Goal: Communication & Community: Answer question/provide support

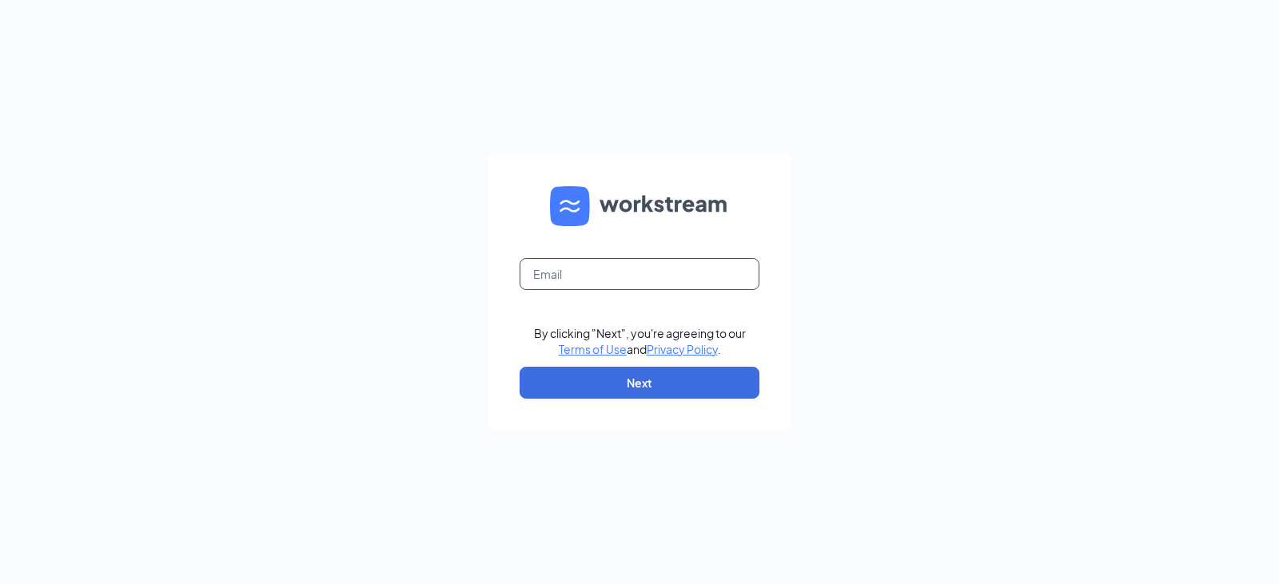
click at [593, 262] on input "text" at bounding box center [639, 274] width 240 height 32
type input "[PERSON_NAME][EMAIL_ADDRESS][PERSON_NAME][PERSON_NAME][DOMAIN_NAME]"
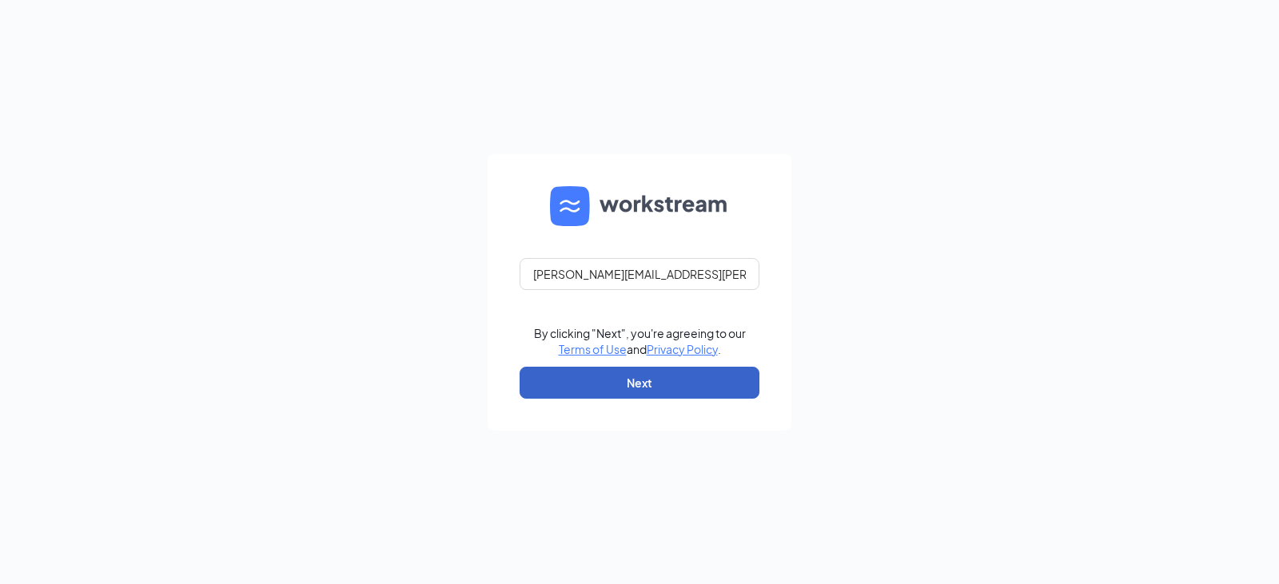
click at [623, 380] on button "Next" at bounding box center [639, 383] width 240 height 32
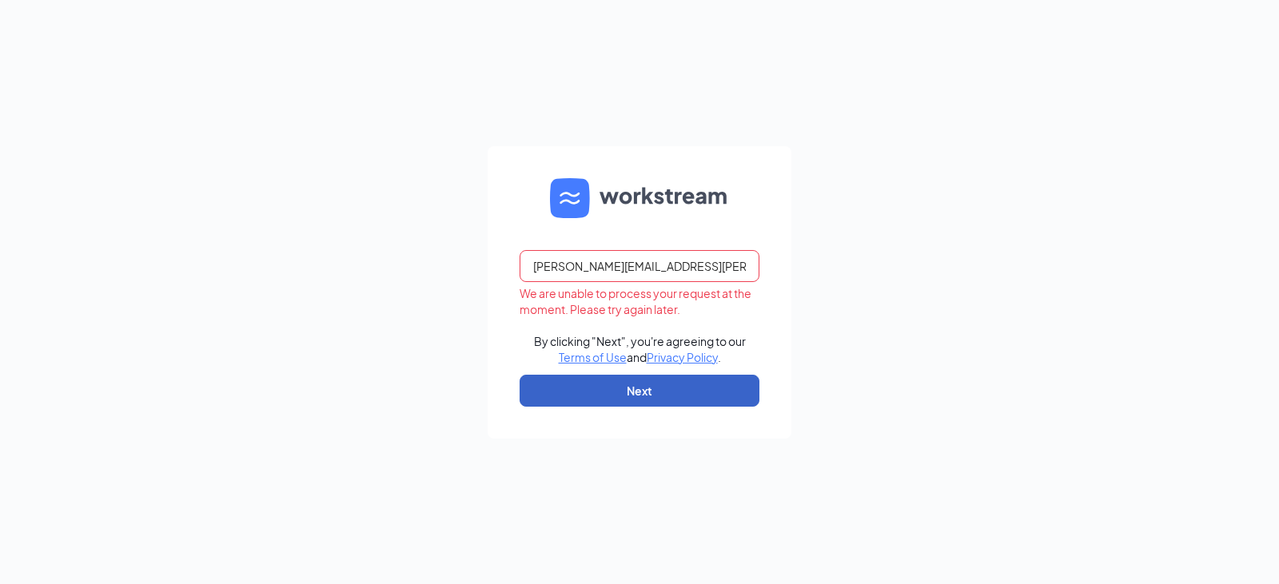
click at [674, 388] on button "Next" at bounding box center [639, 391] width 240 height 32
click at [682, 264] on input "[PERSON_NAME][EMAIL_ADDRESS][PERSON_NAME][PERSON_NAME][DOMAIN_NAME]" at bounding box center [639, 266] width 240 height 32
type input "[PERSON_NAME][EMAIL_ADDRESS][PERSON_NAME][PERSON_NAME][DOMAIN_NAME]"
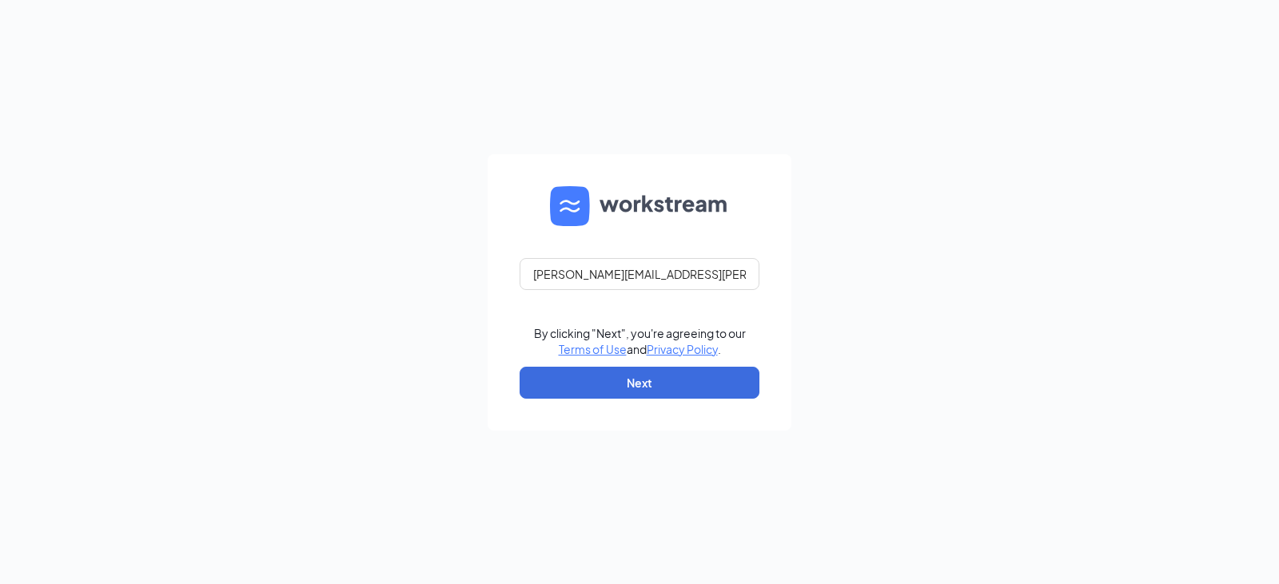
click at [662, 400] on form "[PERSON_NAME][EMAIL_ADDRESS][PERSON_NAME][PERSON_NAME][DOMAIN_NAME] By clicking…" at bounding box center [639, 292] width 304 height 276
click at [668, 394] on button "Next" at bounding box center [639, 383] width 240 height 32
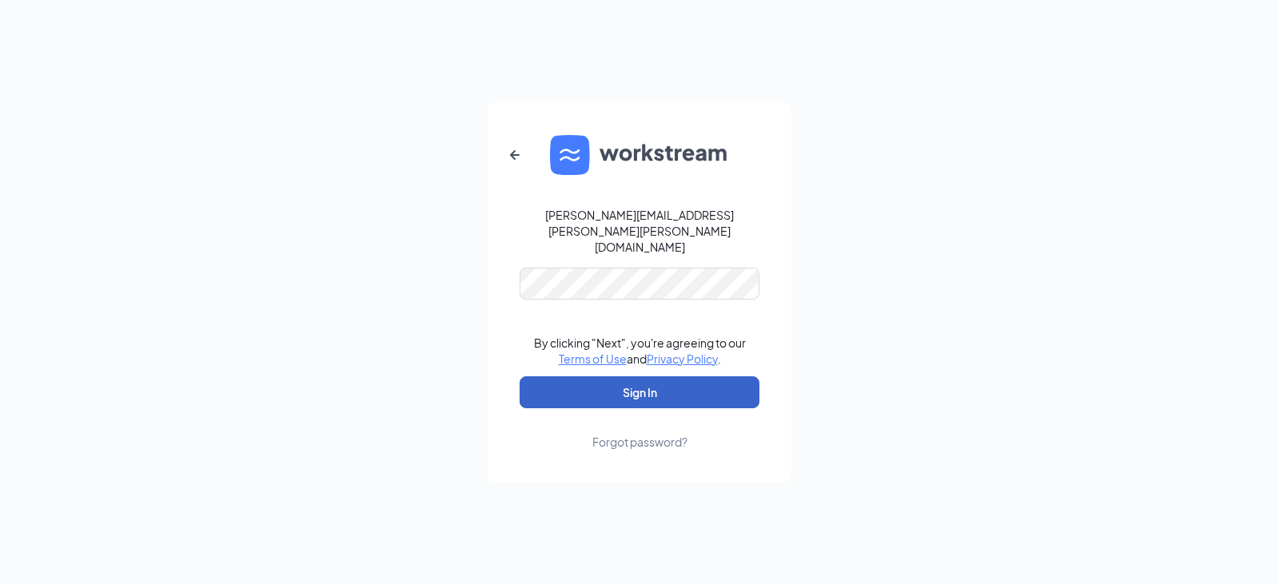
click at [637, 384] on button "Sign In" at bounding box center [639, 392] width 240 height 32
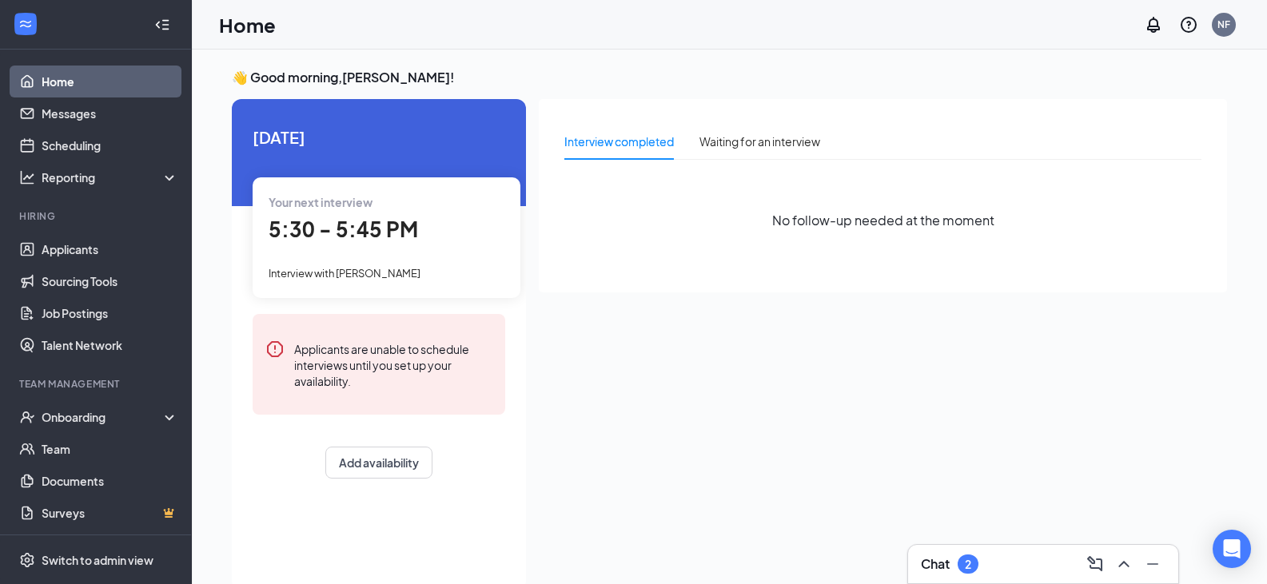
click at [970, 559] on div "2" at bounding box center [968, 565] width 6 height 14
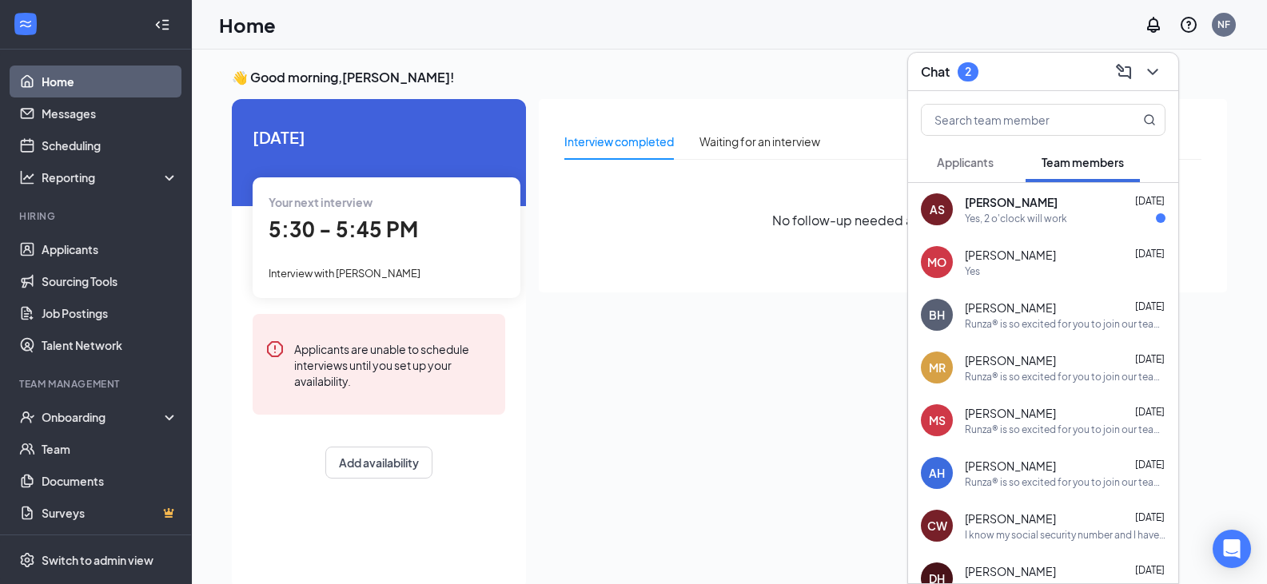
click at [1024, 209] on span "[PERSON_NAME]" at bounding box center [1011, 202] width 93 height 16
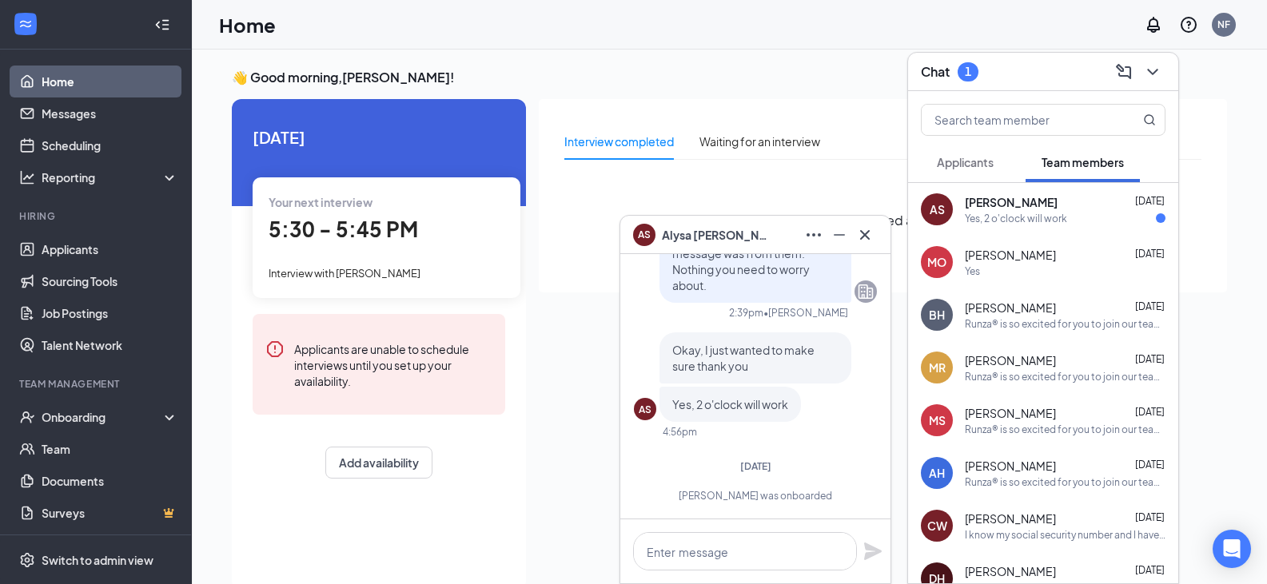
click at [992, 166] on span "Applicants" at bounding box center [965, 162] width 57 height 14
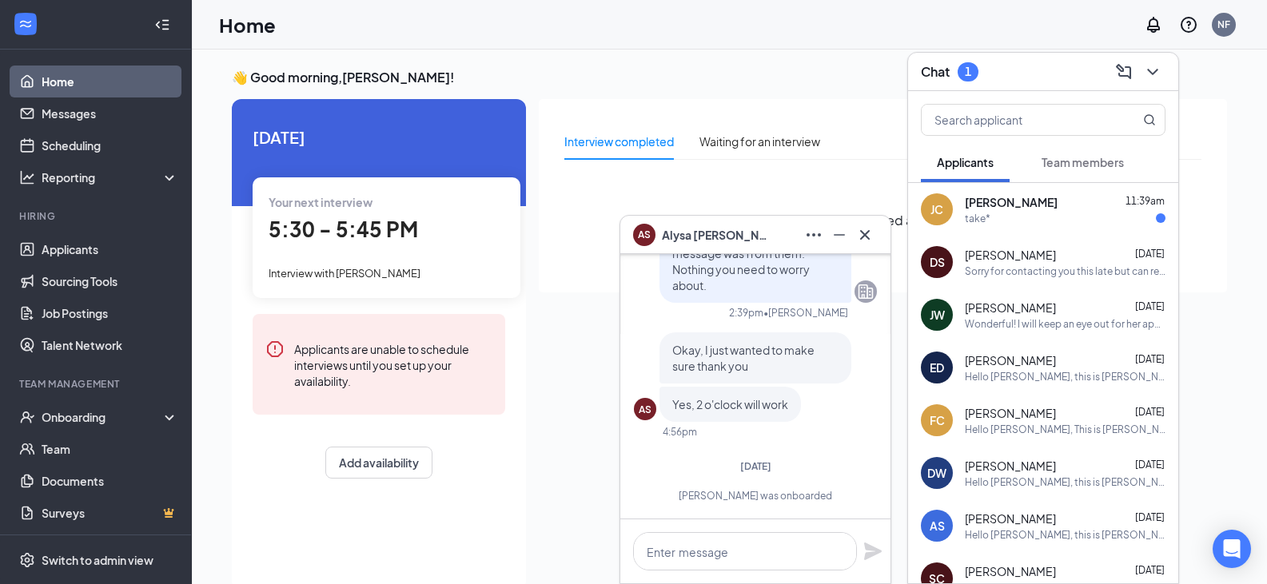
click at [1027, 221] on div "take*" at bounding box center [1065, 219] width 201 height 14
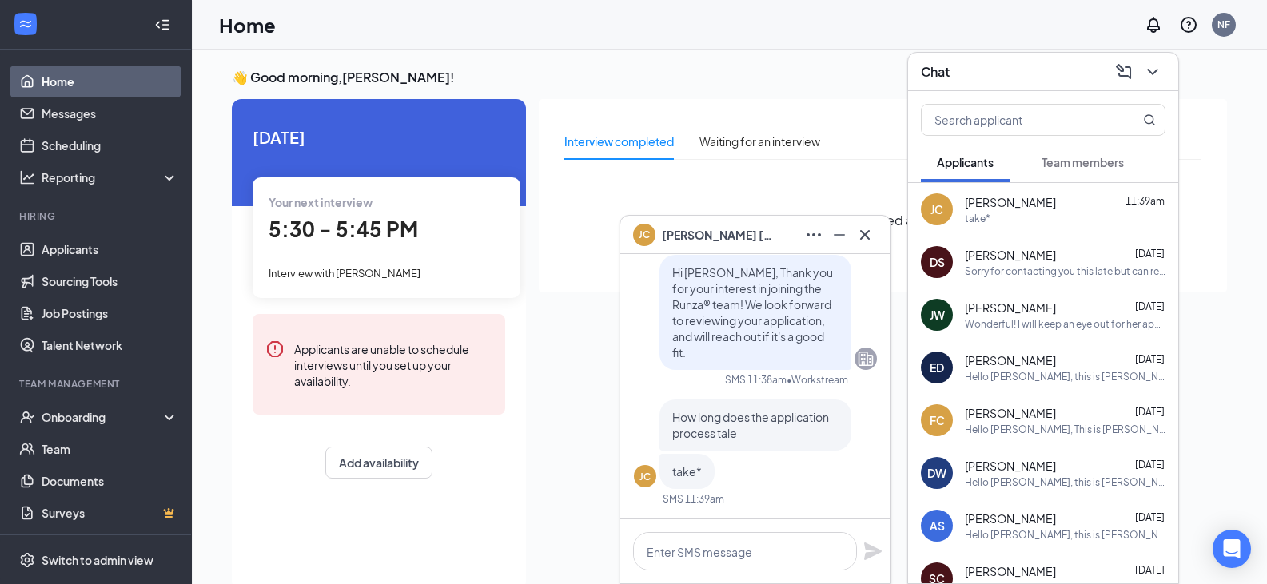
click at [865, 241] on icon "Cross" at bounding box center [864, 234] width 19 height 19
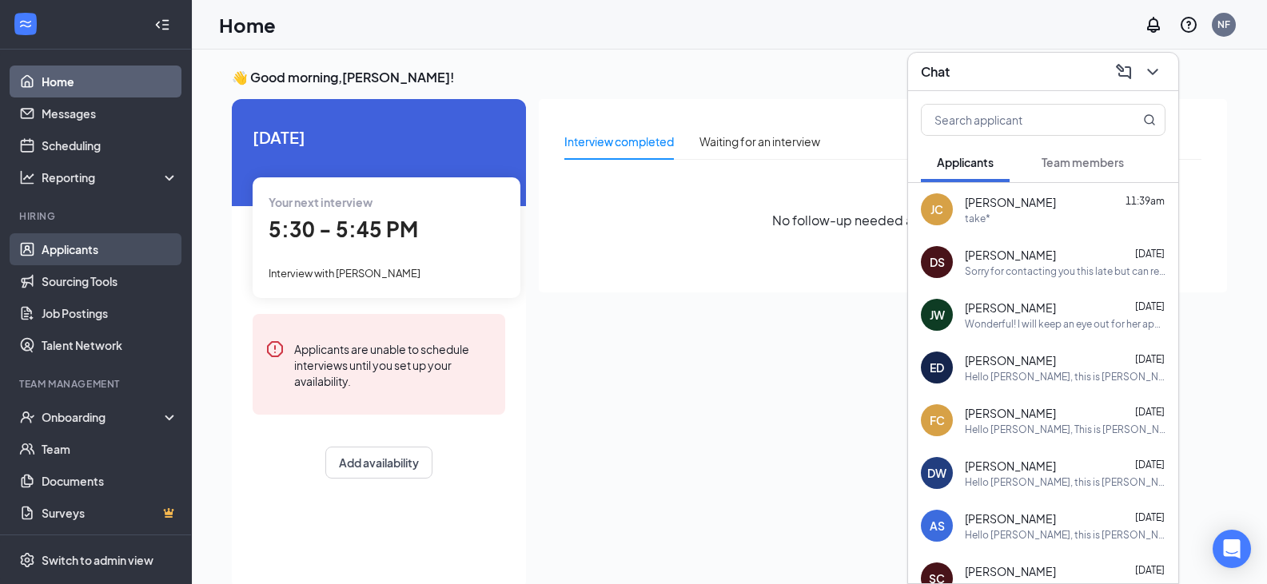
drag, startPoint x: 101, startPoint y: 247, endPoint x: 109, endPoint y: 238, distance: 11.9
click at [101, 247] on link "Applicants" at bounding box center [110, 249] width 137 height 32
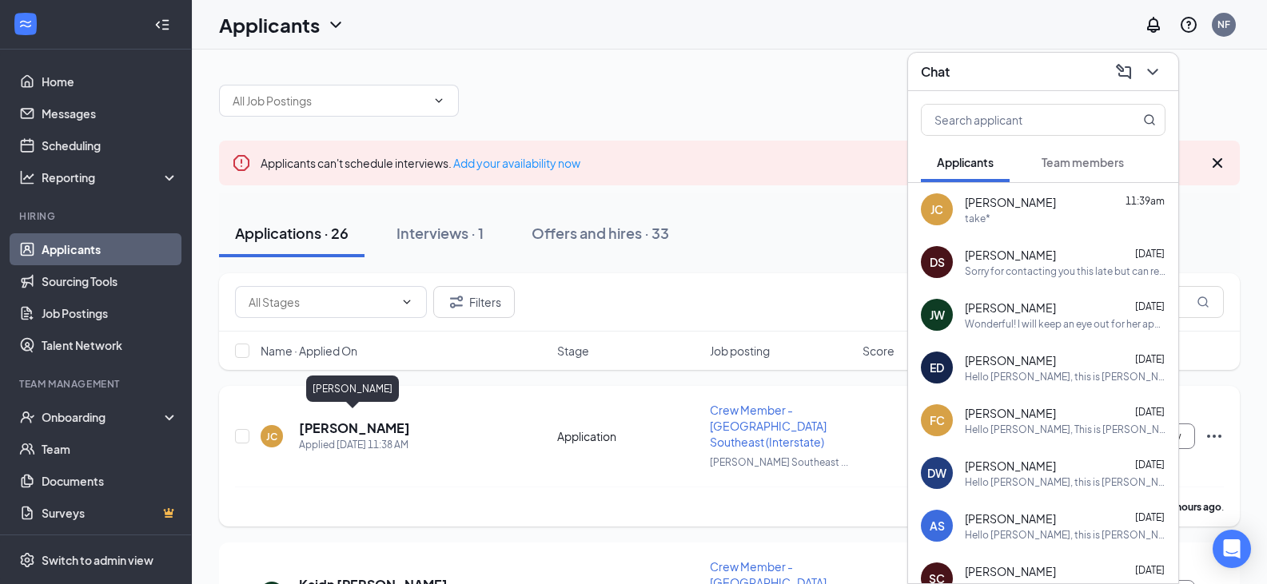
click at [382, 420] on h5 "Jonathon Casey" at bounding box center [354, 429] width 111 height 18
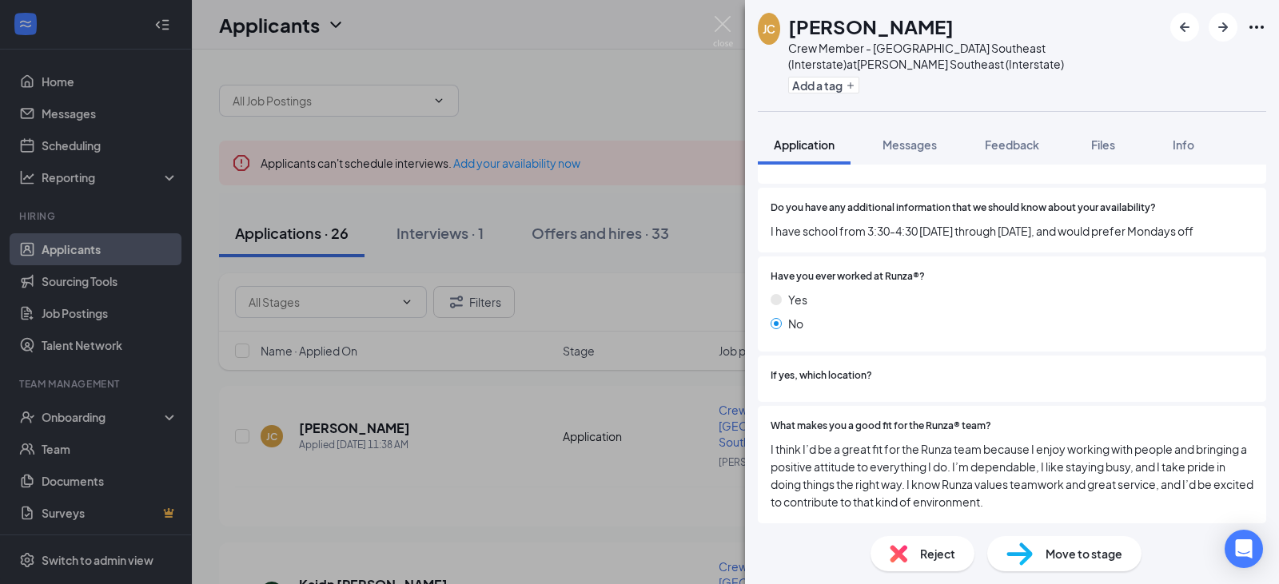
scroll to position [1215, 0]
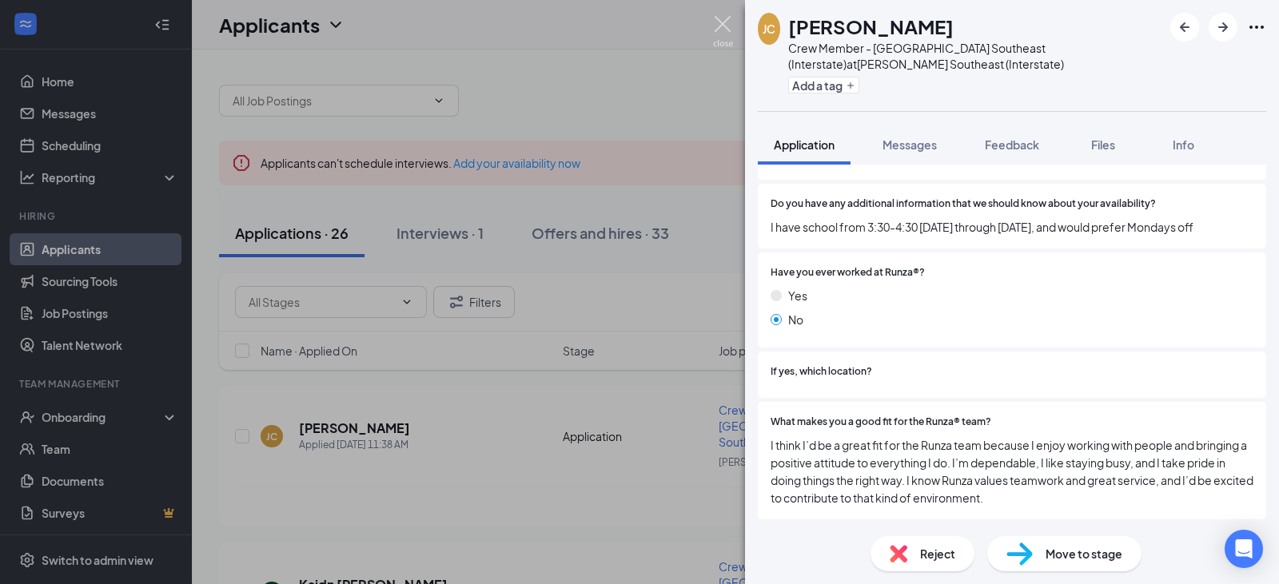
click at [718, 22] on img at bounding box center [723, 31] width 20 height 31
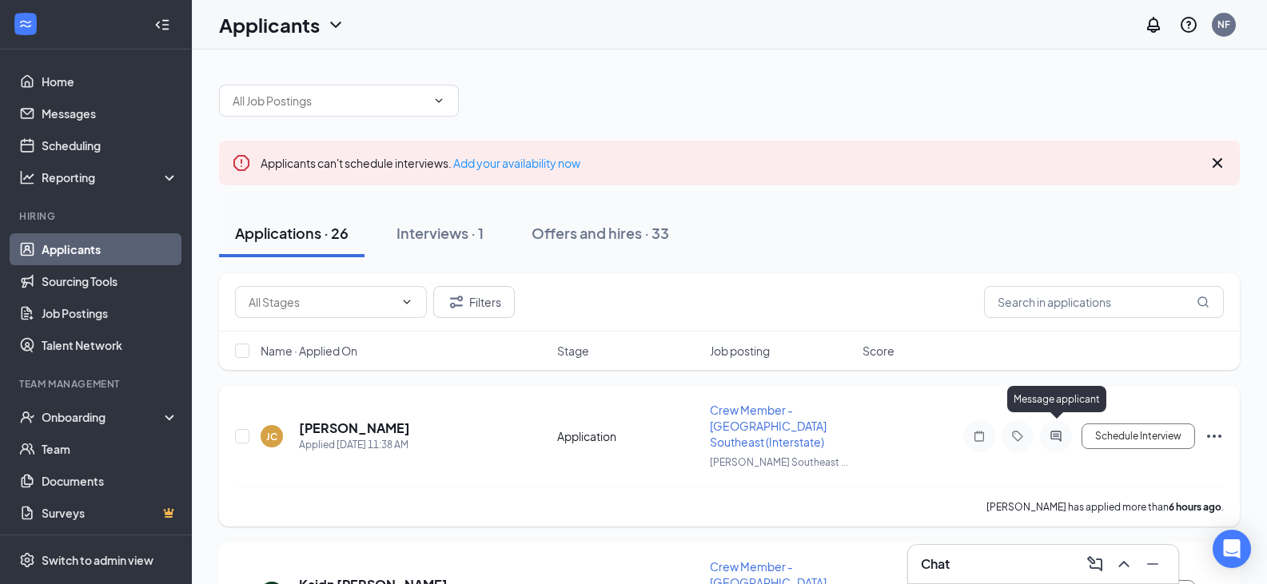
click at [1048, 430] on icon "ActiveChat" at bounding box center [1055, 436] width 19 height 13
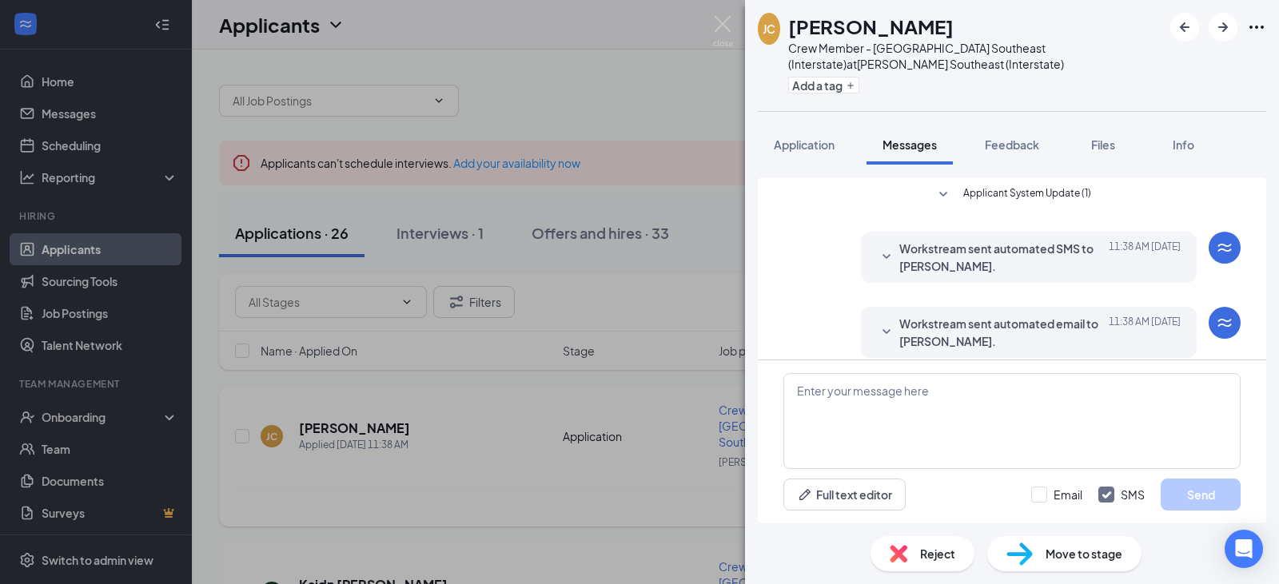
scroll to position [187, 0]
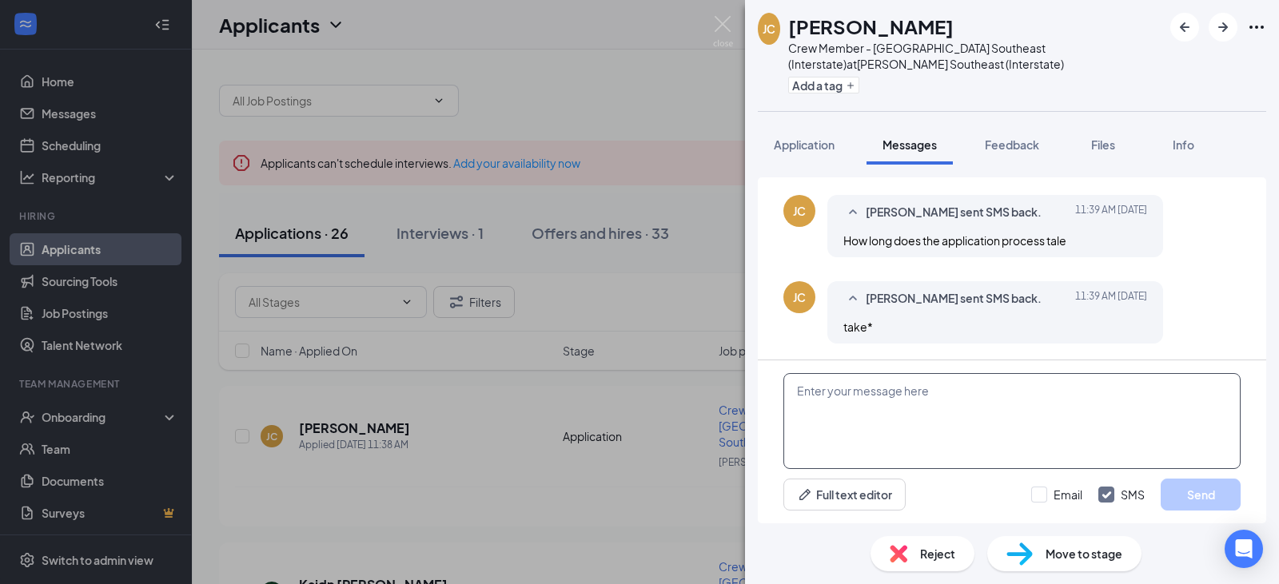
click at [1044, 436] on textarea at bounding box center [1011, 421] width 457 height 96
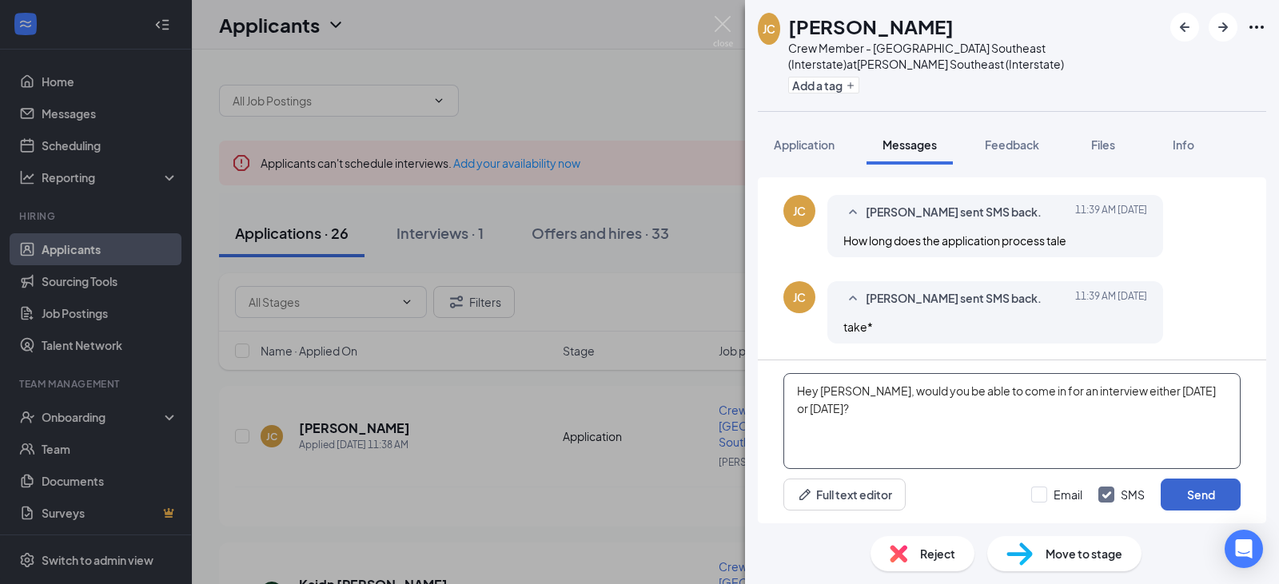
type textarea "Hey Jonathon, would you be able to come in for an interview either tomorrow or …"
click at [1198, 483] on button "Send" at bounding box center [1200, 495] width 80 height 32
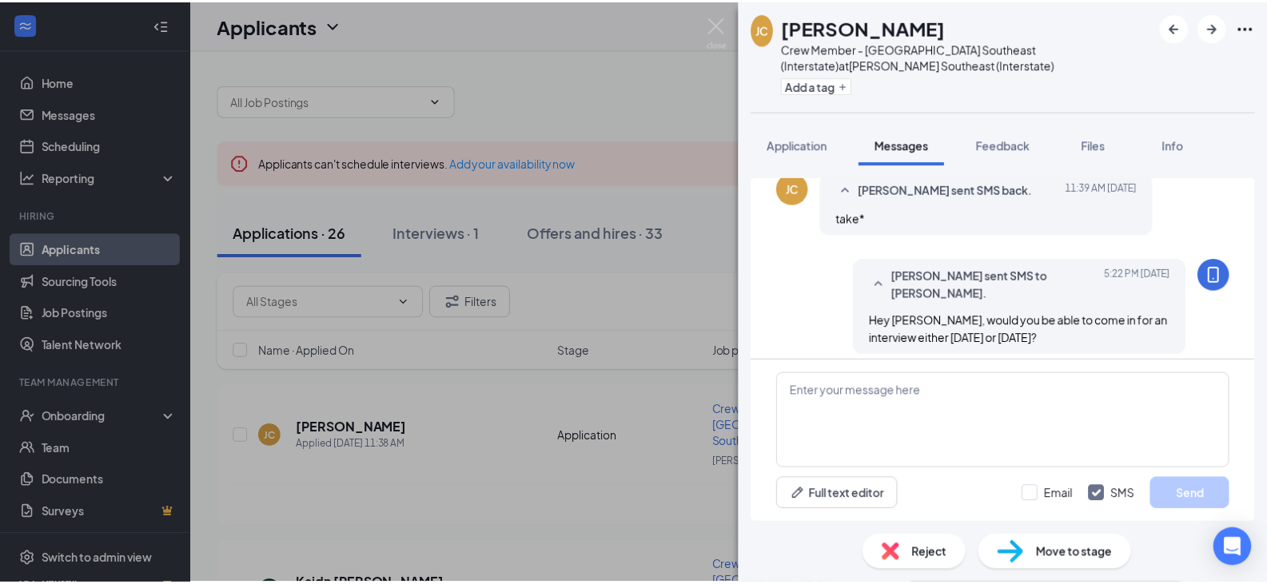
scroll to position [307, 0]
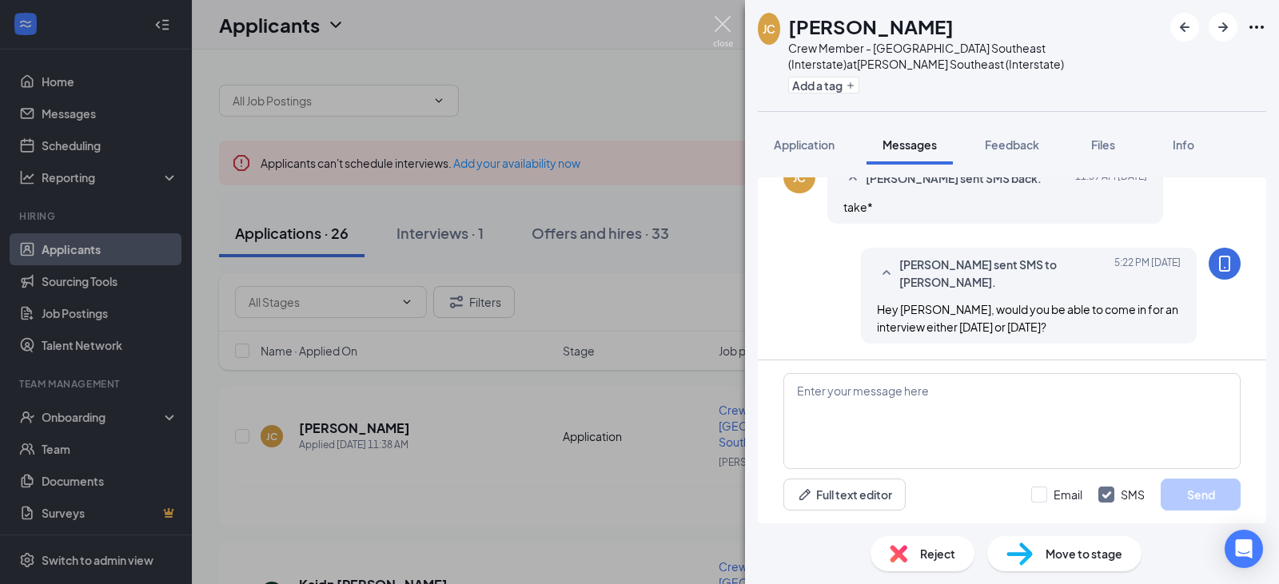
click at [718, 21] on img at bounding box center [723, 31] width 20 height 31
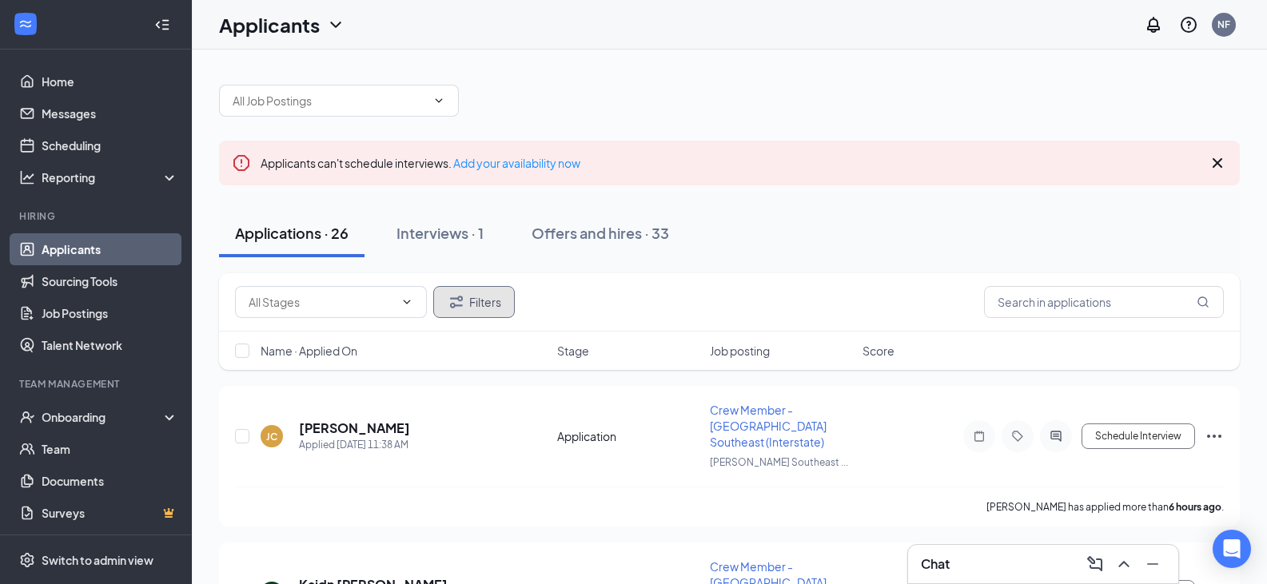
click at [479, 289] on button "Filters" at bounding box center [474, 302] width 82 height 32
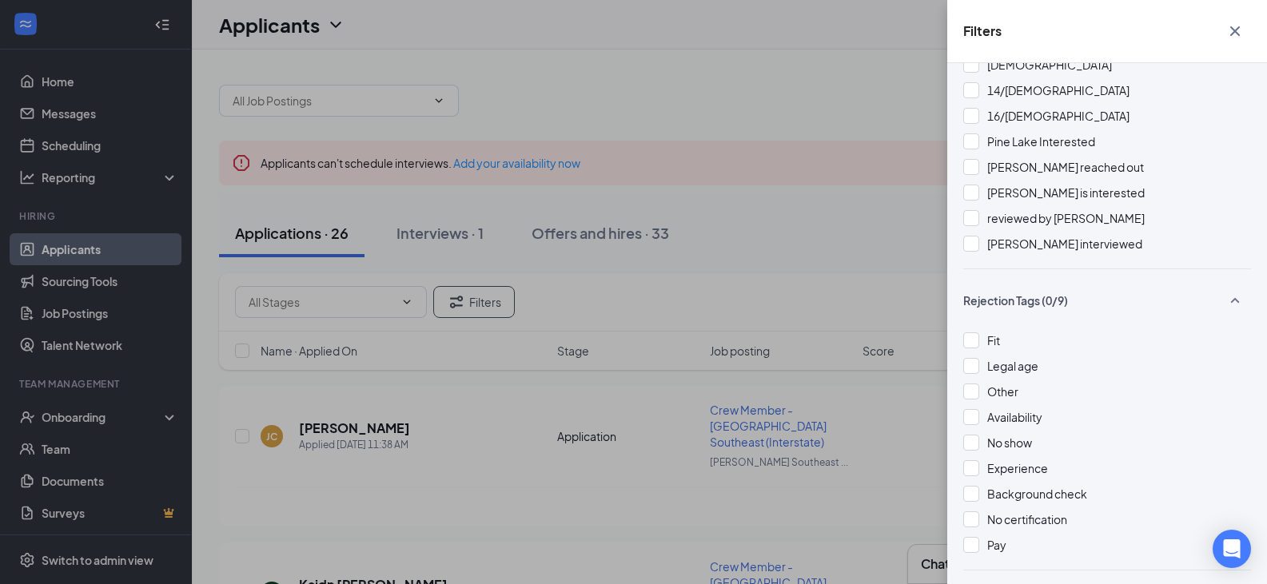
scroll to position [388, 0]
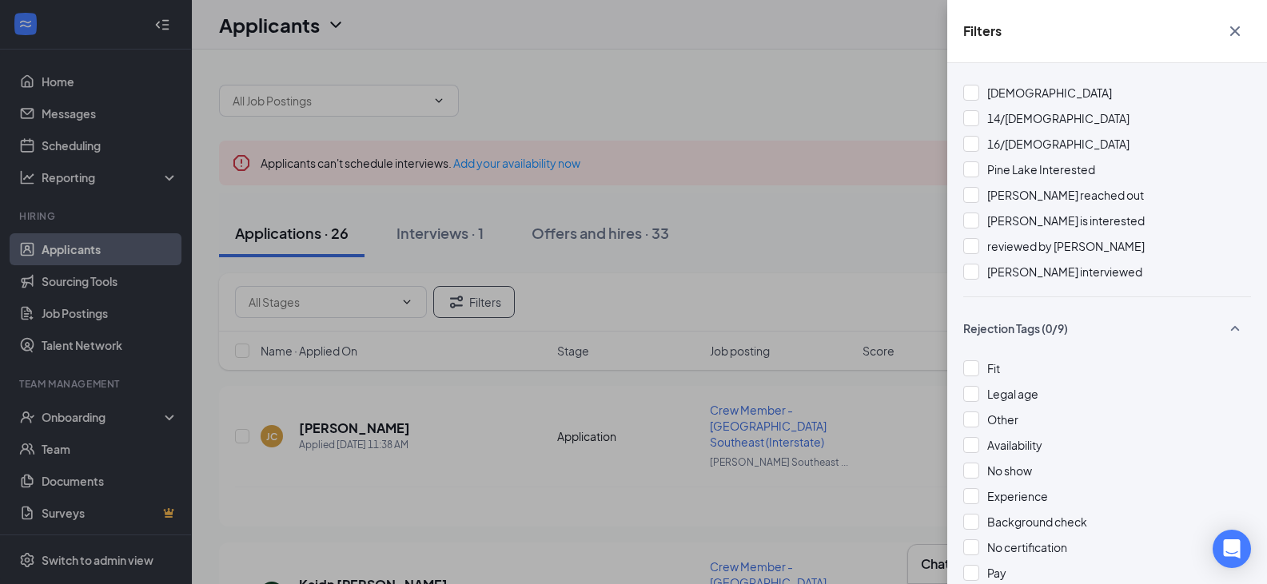
click at [1239, 30] on icon "Cross" at bounding box center [1234, 31] width 19 height 19
